Goal: Task Accomplishment & Management: Manage account settings

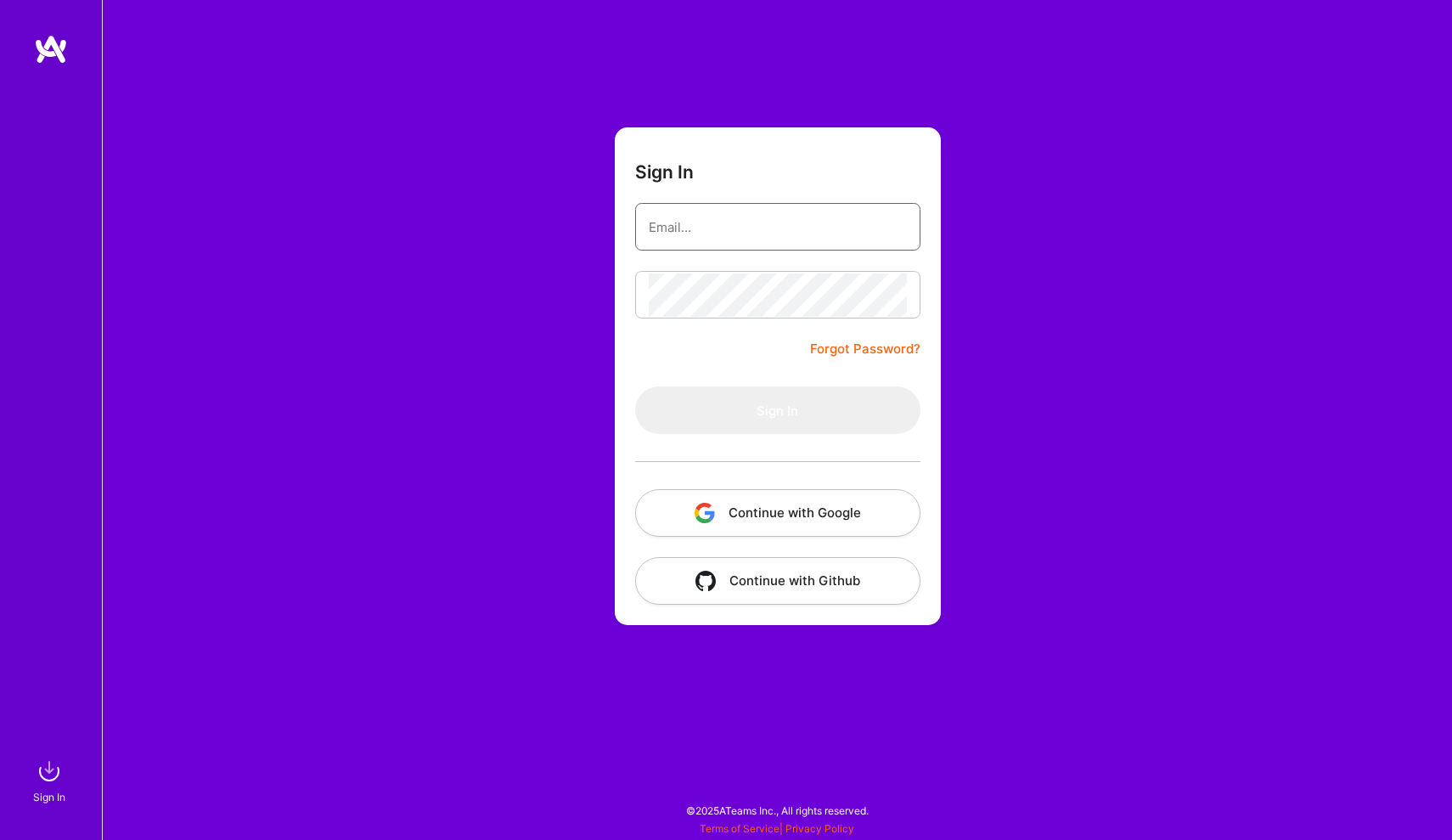
type input "[EMAIL_ADDRESS][DOMAIN_NAME]"
click at [777, 410] on button "Sign In" at bounding box center [777, 409] width 285 height 47
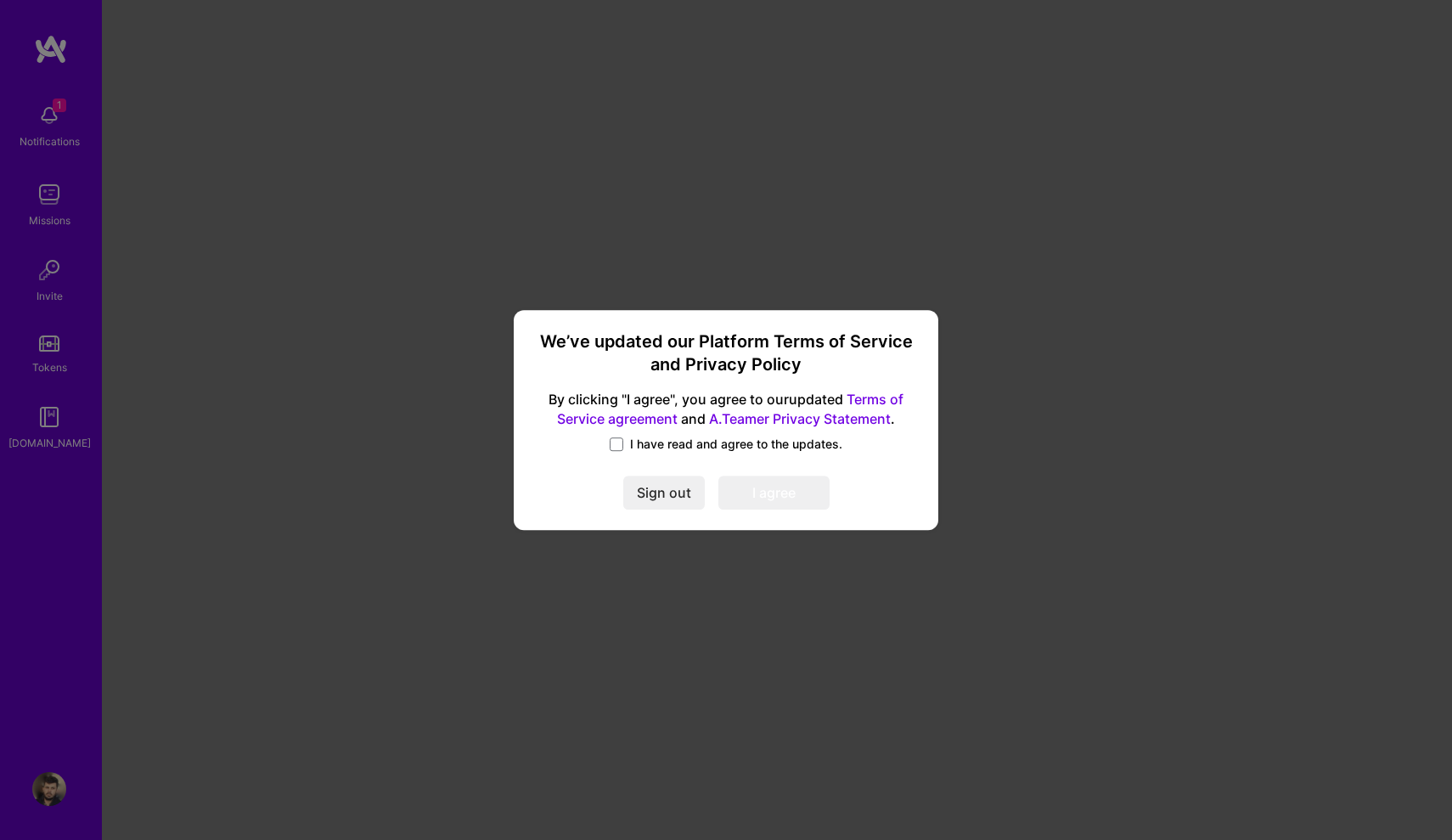
click at [624, 448] on label "I have read and agree to the updates." at bounding box center [726, 444] width 232 height 17
click at [0, 0] on input "I have read and agree to the updates." at bounding box center [0, 0] width 0 height 0
click at [743, 500] on button "I agree" at bounding box center [774, 493] width 111 height 34
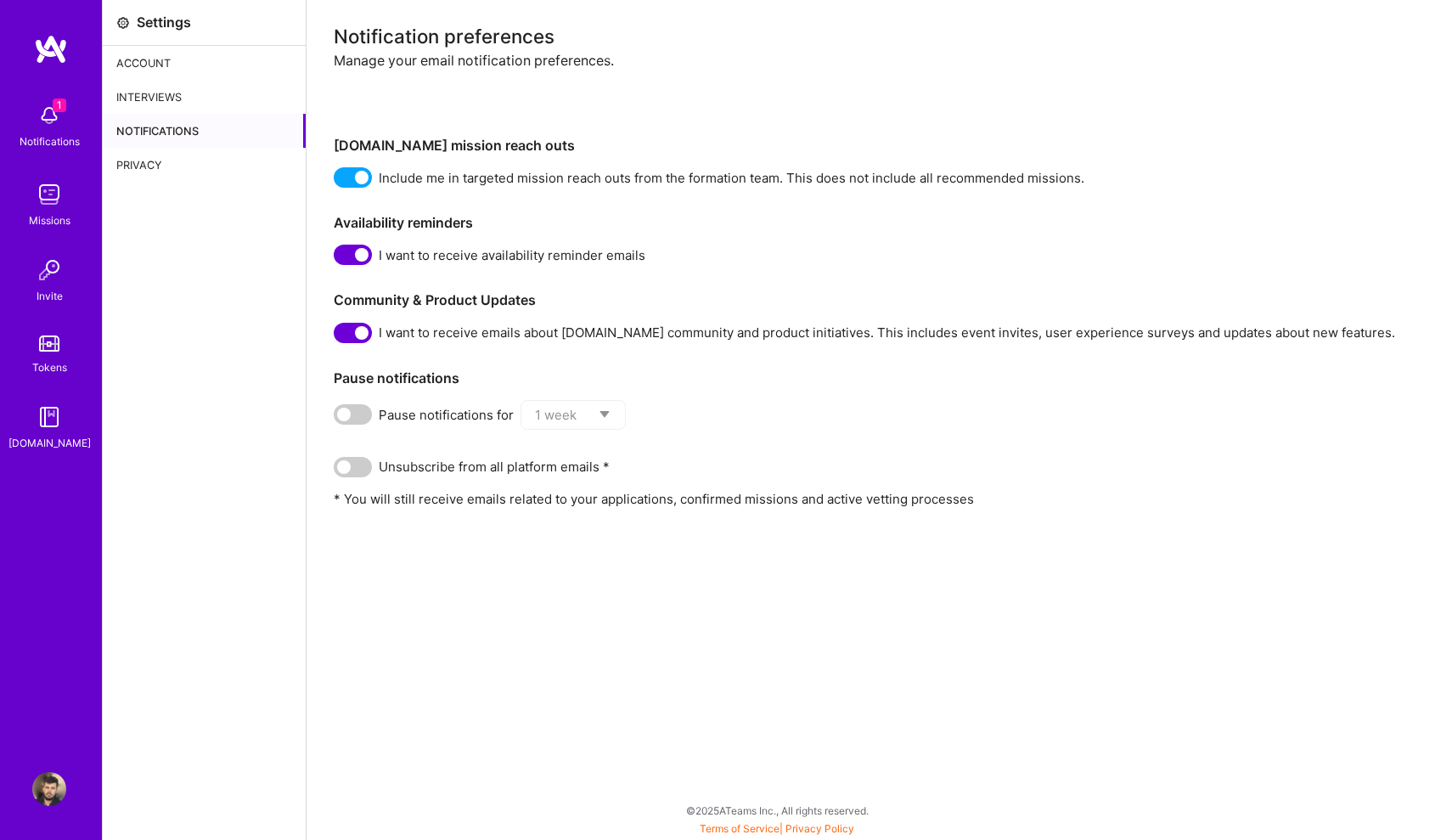
click at [71, 102] on div "1 Notifications" at bounding box center [49, 124] width 105 height 59
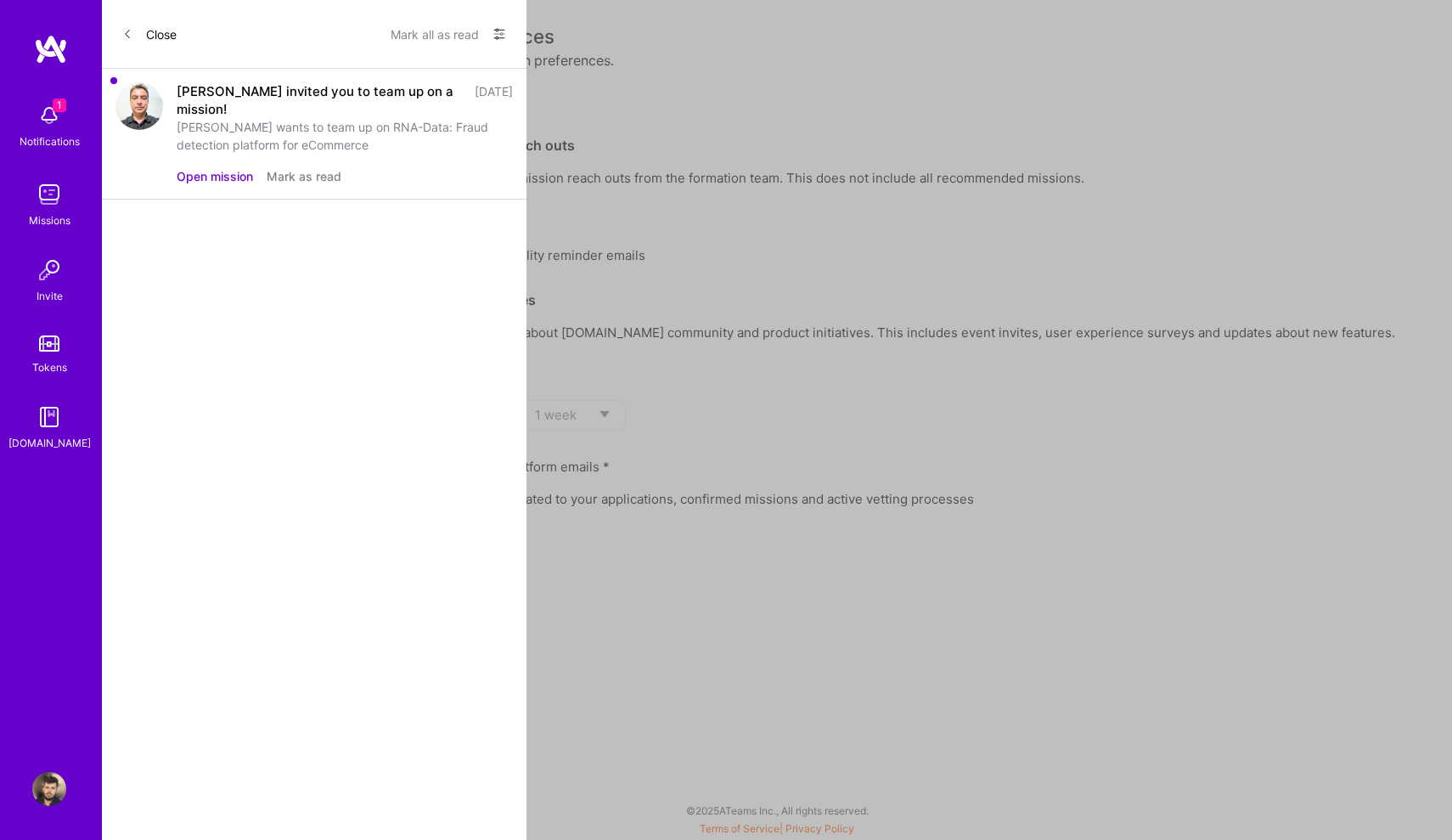
click at [250, 118] on div "[PERSON_NAME] wants to team up on RNA-Data: Fraud detection platform for eComme…" at bounding box center [345, 136] width 336 height 36
click at [229, 167] on button "Open mission" at bounding box center [215, 176] width 77 height 18
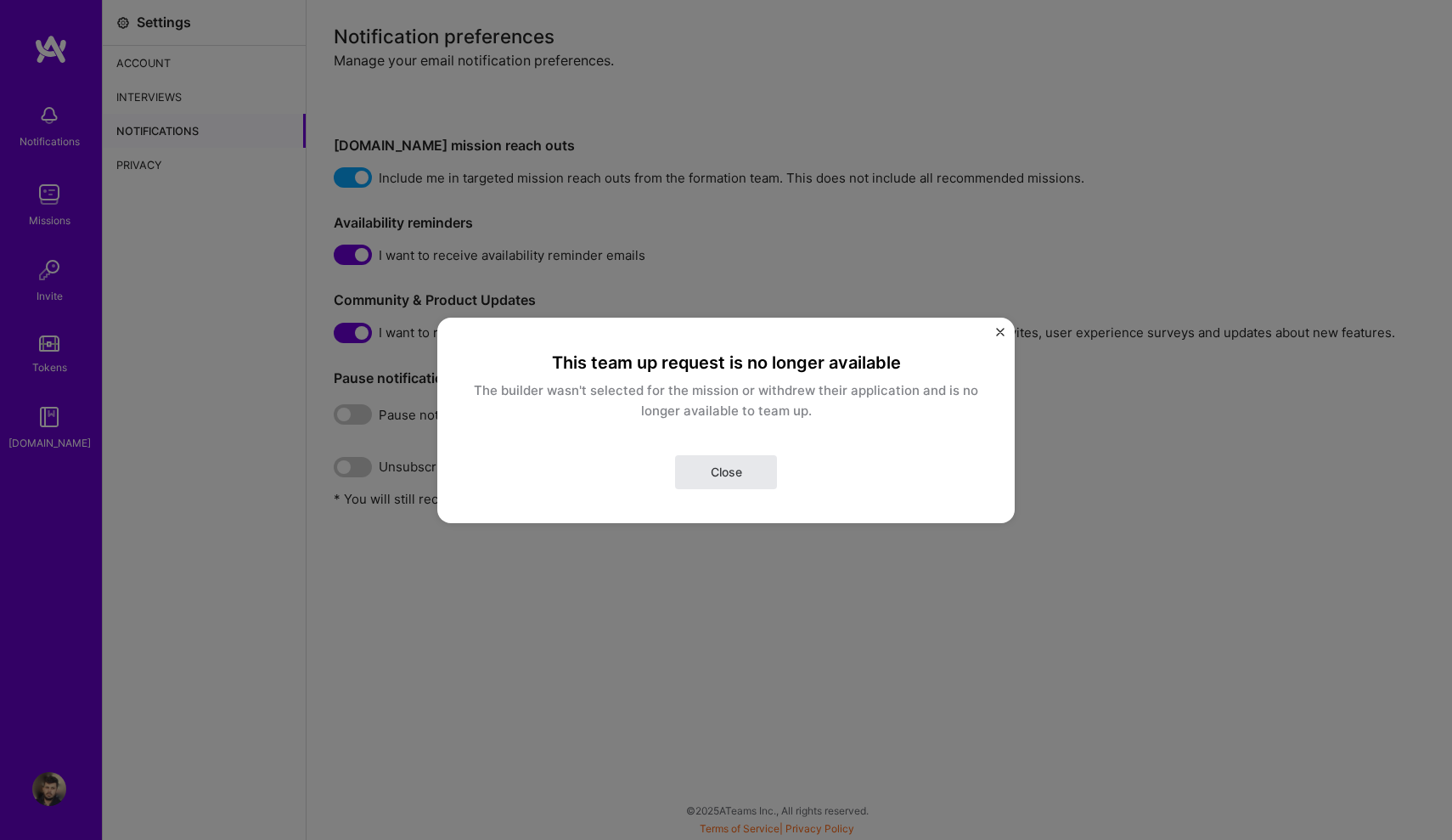
click at [725, 475] on span "Close" at bounding box center [726, 471] width 31 height 17
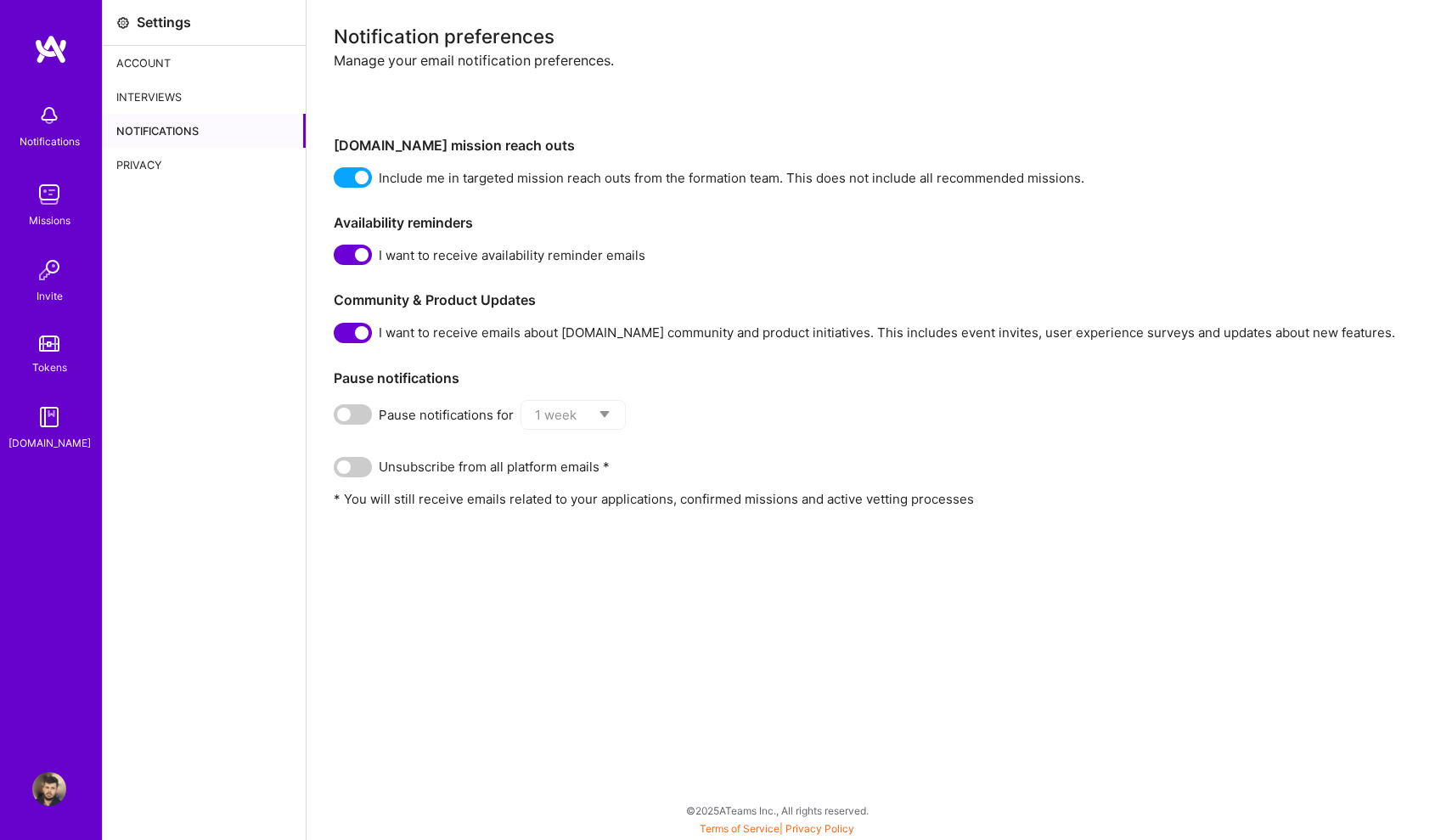
click at [163, 65] on div "Account" at bounding box center [204, 63] width 203 height 34
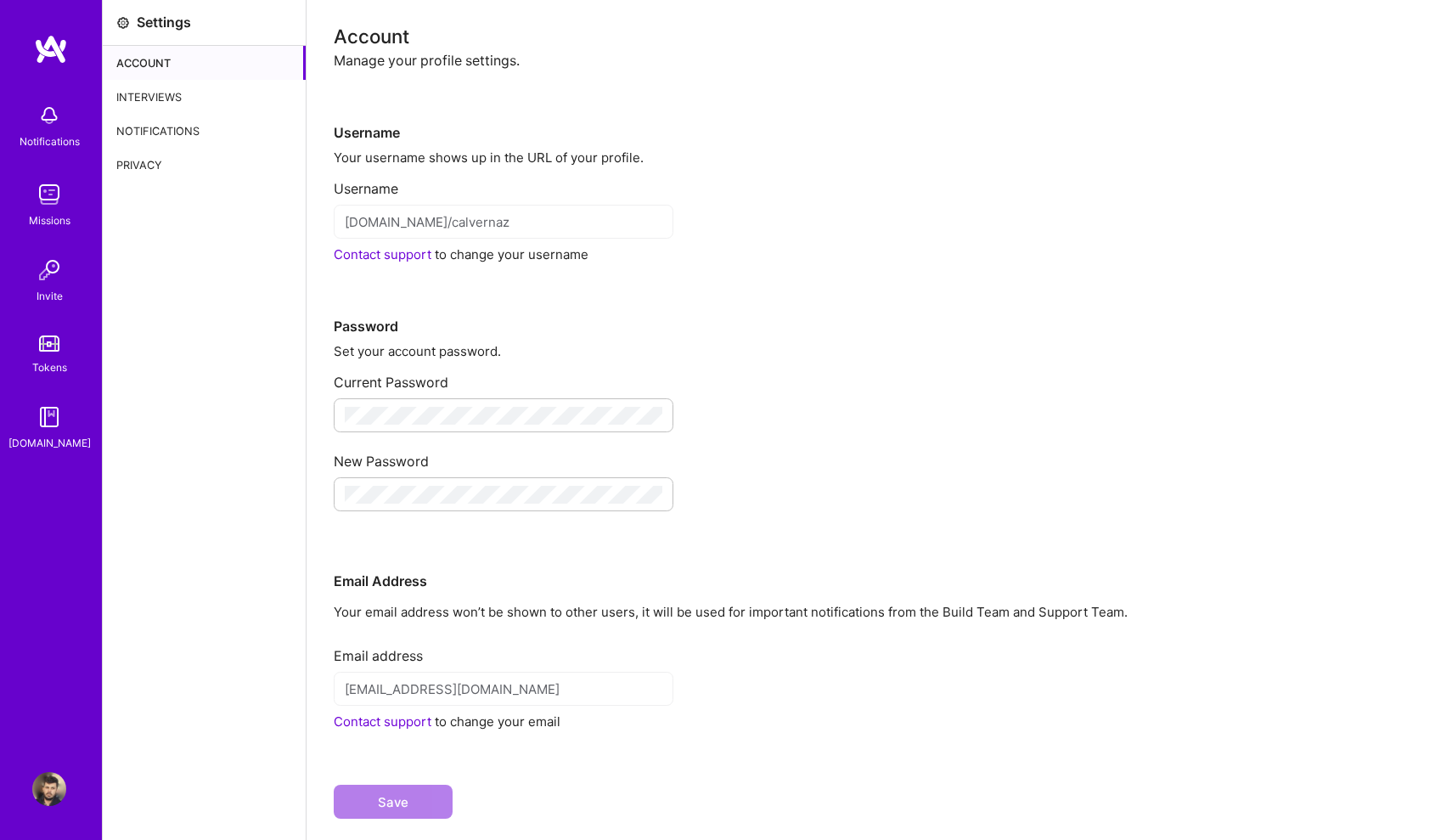
click at [77, 130] on div "Notifications" at bounding box center [49, 124] width 105 height 59
click at [50, 202] on img at bounding box center [49, 195] width 34 height 34
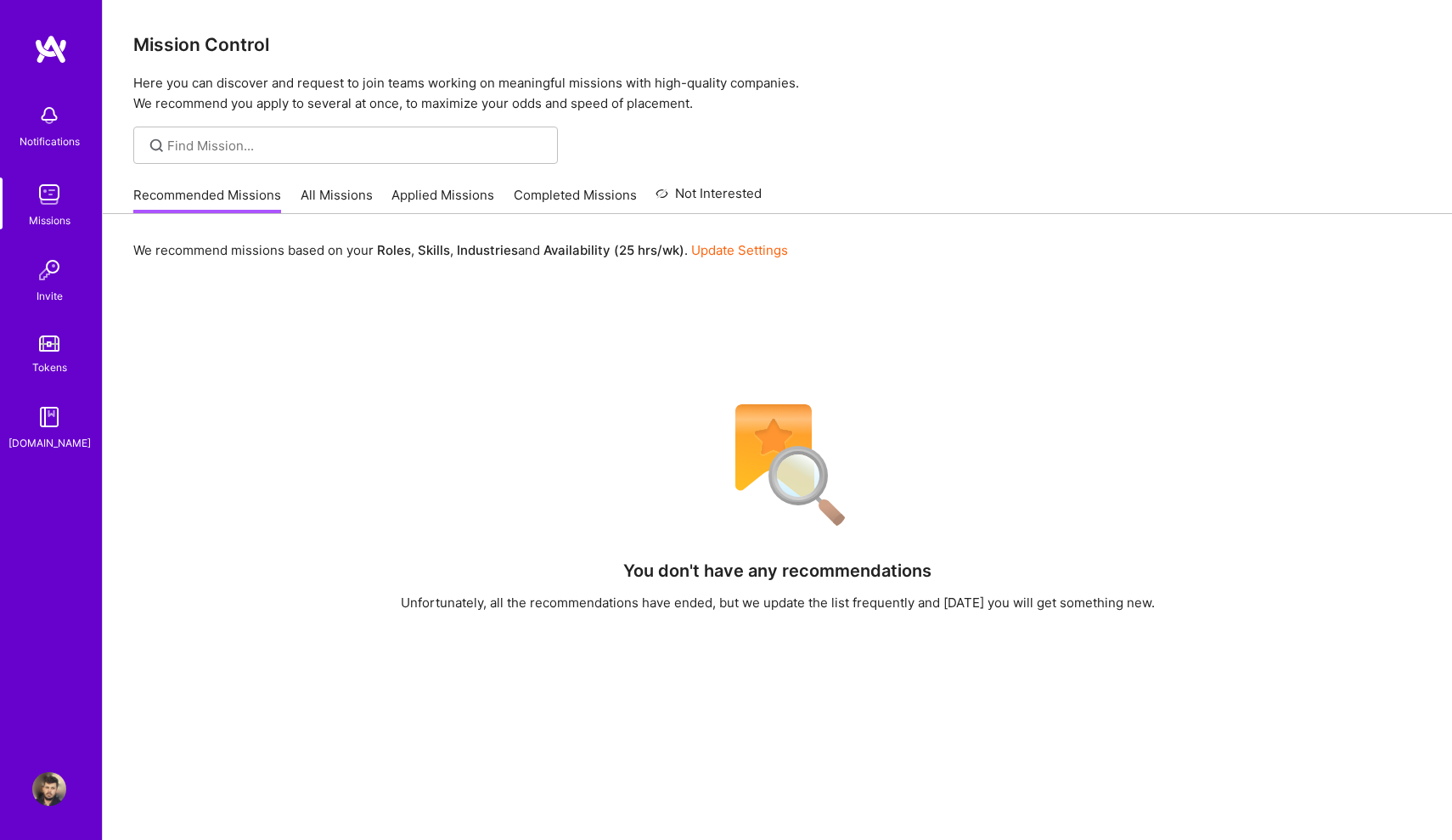
click at [60, 55] on img at bounding box center [51, 49] width 34 height 30
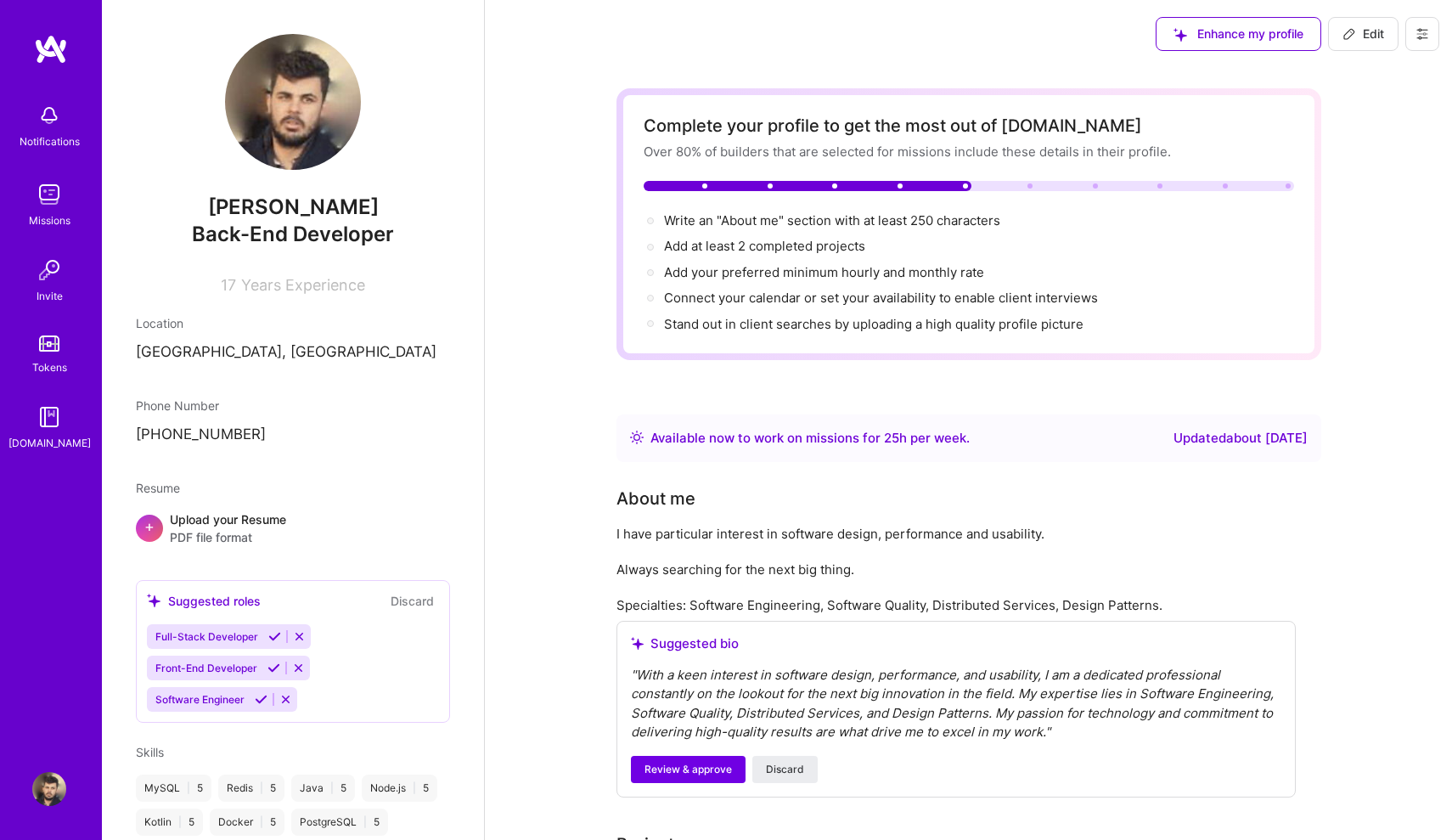
click at [42, 379] on div "Notifications Missions Invite Tokens [DOMAIN_NAME]" at bounding box center [51, 273] width 102 height 357
click at [43, 424] on img at bounding box center [49, 417] width 34 height 34
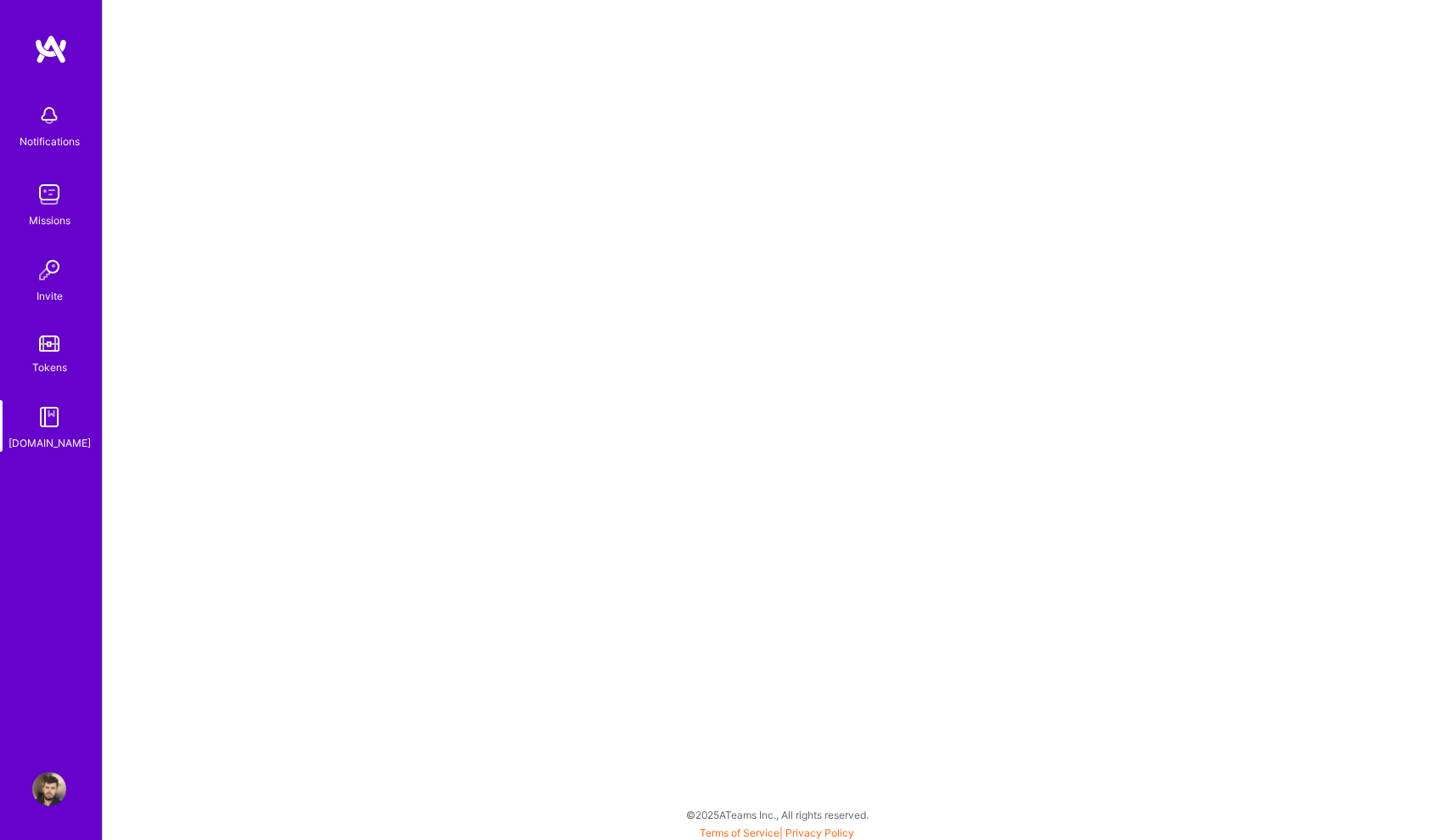
click at [38, 44] on img at bounding box center [51, 49] width 34 height 30
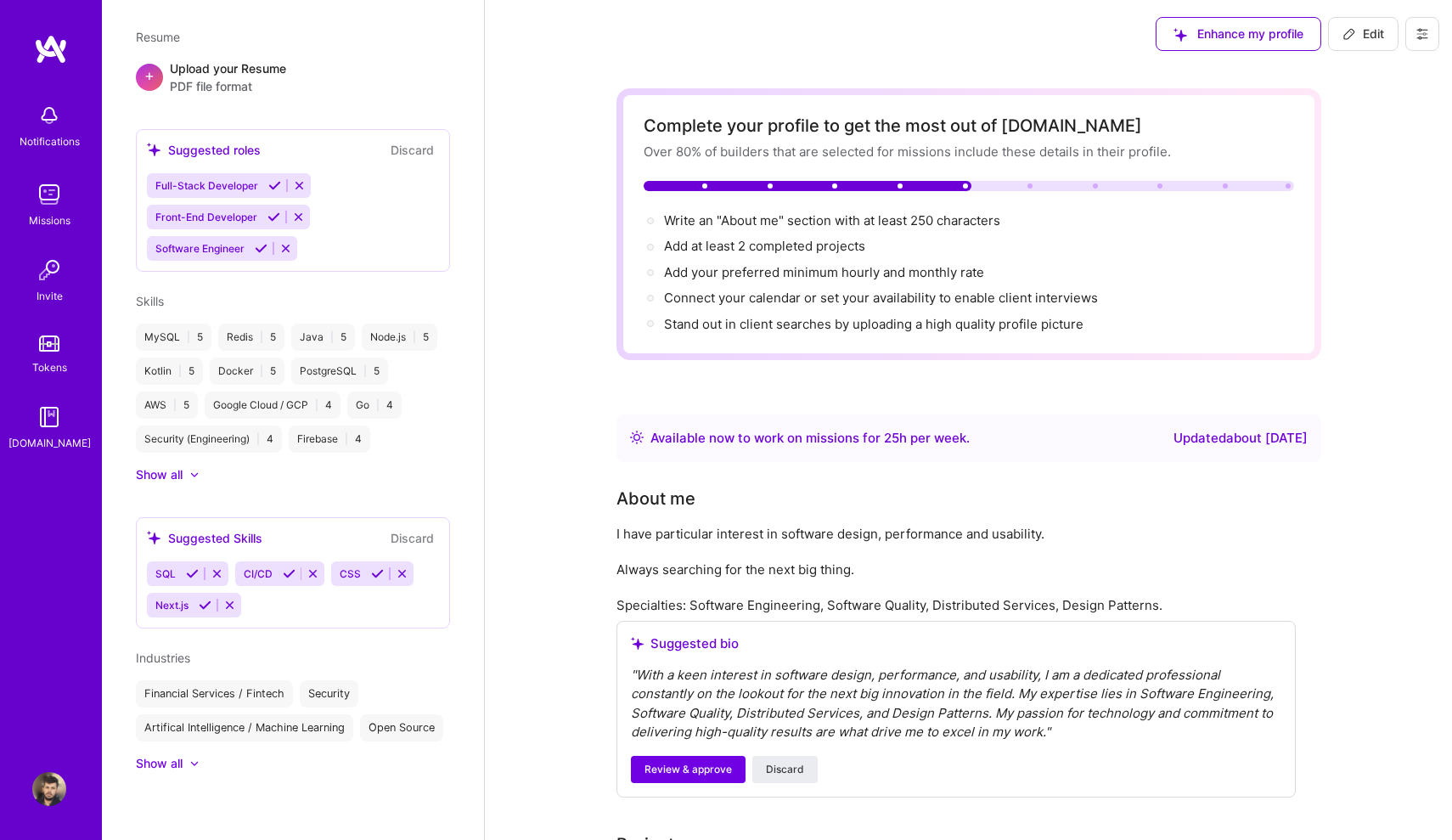
click at [63, 60] on img at bounding box center [51, 49] width 34 height 30
click at [636, 1] on div "Enhance my profile Edit" at bounding box center [969, 34] width 967 height 68
